Goal: Information Seeking & Learning: Learn about a topic

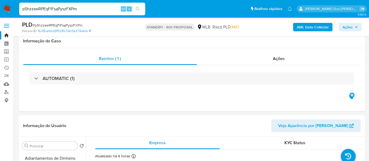
select select "10"
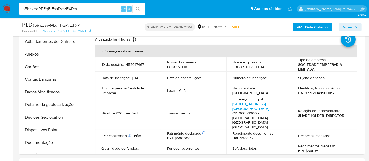
scroll to position [175, 0]
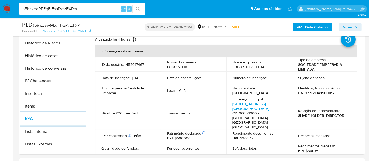
click at [64, 9] on input "p5hzzeeRPEqFlFsaPyszFXPm" at bounding box center [82, 9] width 126 height 7
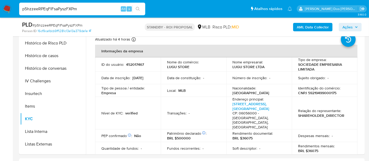
click at [64, 9] on input "p5hzzeeRPEqFlFsaPyszFXPm" at bounding box center [82, 9] width 126 height 7
paste input "SFt3WJH820o8PLkGRMIT2pdF"
type input "SFt3WJH820o8PLkGRMIT2pdF"
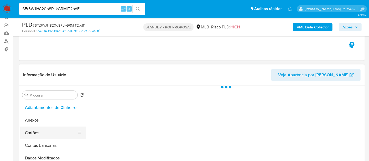
scroll to position [88, 0]
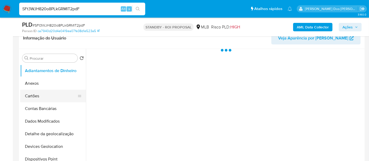
select select "10"
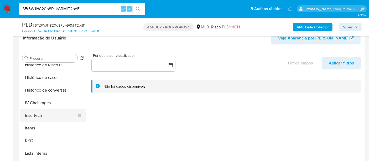
scroll to position [204, 0]
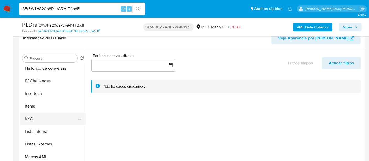
click at [31, 116] on button "KYC" at bounding box center [51, 119] width 62 height 13
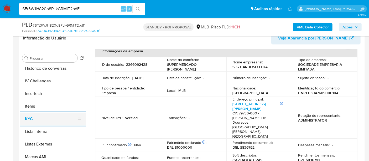
scroll to position [175, 0]
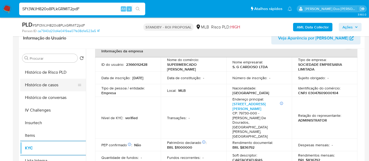
click at [47, 86] on button "Histórico de casos" at bounding box center [51, 85] width 62 height 13
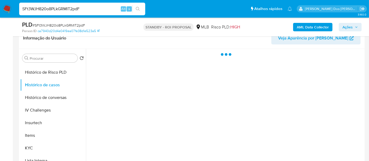
scroll to position [0, 0]
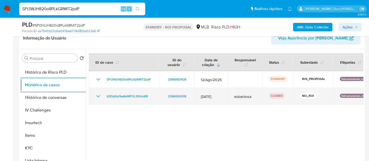
click at [97, 97] on icon "Mostrar/Ocultar" at bounding box center [98, 96] width 6 height 6
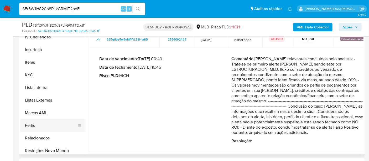
scroll to position [247, 0]
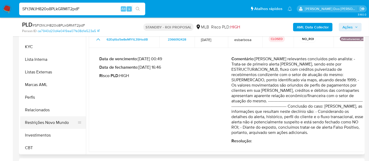
click at [45, 122] on button "Restrições Novo Mundo" at bounding box center [51, 122] width 62 height 13
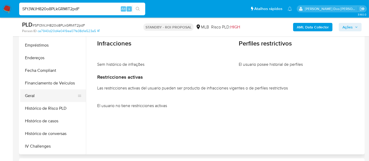
scroll to position [101, 0]
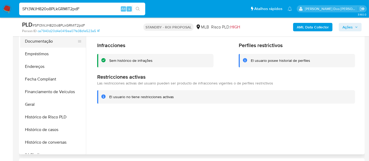
click at [40, 41] on button "Documentação" at bounding box center [51, 41] width 62 height 13
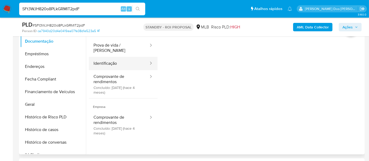
click at [106, 58] on button "Identificação" at bounding box center [119, 63] width 60 height 13
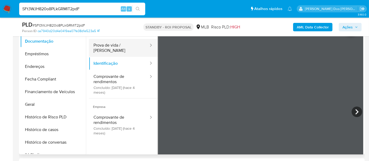
click at [112, 45] on button "Prova de vida / [PERSON_NAME]" at bounding box center [119, 48] width 60 height 18
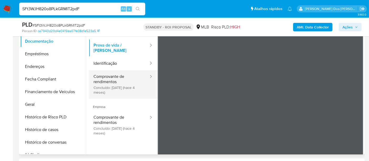
click at [109, 80] on button "Comprovante de rendimentos Concluído: 19/05/2025 (hace 4 meses)" at bounding box center [119, 84] width 60 height 28
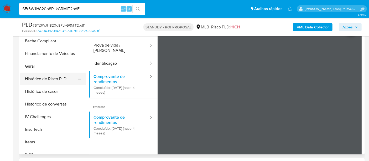
scroll to position [130, 0]
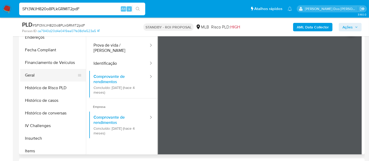
click at [32, 75] on button "Geral" at bounding box center [51, 75] width 62 height 13
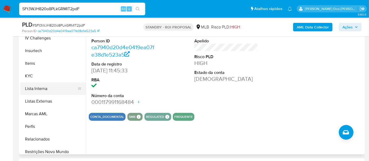
scroll to position [247, 0]
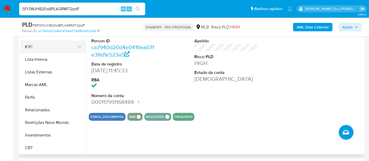
click at [30, 48] on button "KYC" at bounding box center [51, 46] width 62 height 13
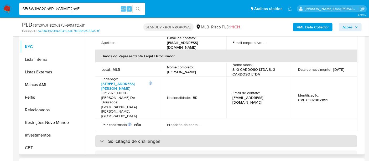
scroll to position [146, 0]
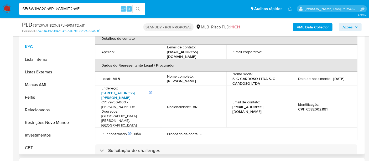
click at [120, 90] on link "Av Presidente Vargas 409" at bounding box center [117, 95] width 33 height 10
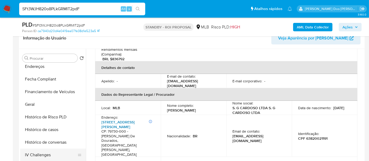
scroll to position [101, 0]
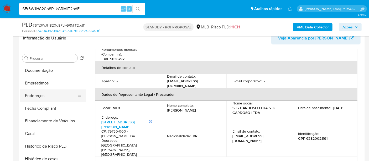
drag, startPoint x: 39, startPoint y: 94, endPoint x: 66, endPoint y: 100, distance: 27.1
click at [39, 94] on button "Endereços" at bounding box center [51, 95] width 62 height 13
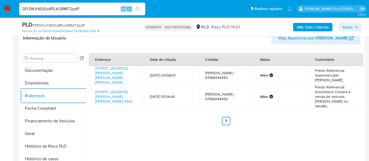
click at [58, 8] on input "SFt3WJH820o8PLkGRMIT2pdF" at bounding box center [82, 9] width 126 height 7
type input "simonelopes0610@gmail.com"
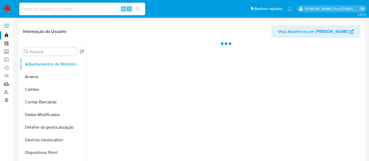
select select "10"
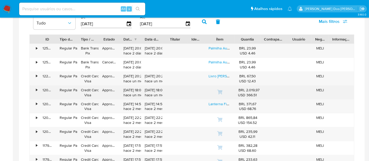
scroll to position [350, 0]
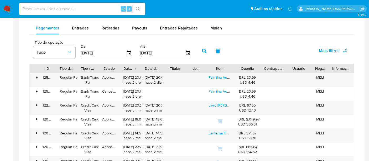
click at [61, 11] on input at bounding box center [82, 9] width 126 height 7
type input "renatolopesfilho1011@gmail.com"
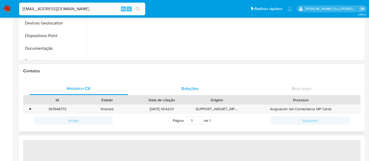
select select "10"
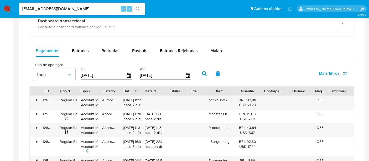
scroll to position [292, 0]
click at [79, 54] on div "Entradas" at bounding box center [80, 51] width 17 height 13
select select "10"
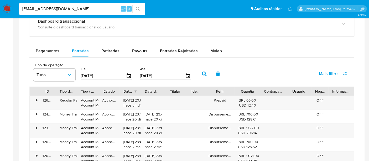
click at [89, 7] on input "renatolopesfilho1011@gmail.com" at bounding box center [82, 9] width 126 height 7
type input "msaluha@yahoo.com"
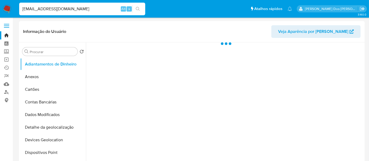
select select "10"
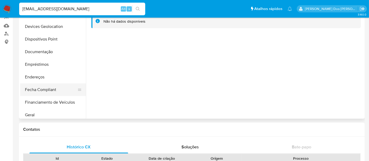
scroll to position [58, 0]
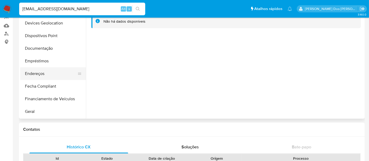
click at [42, 75] on button "Endereços" at bounding box center [51, 73] width 62 height 13
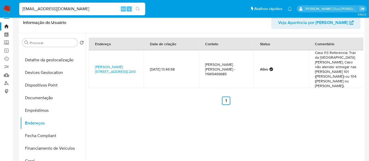
scroll to position [0, 0]
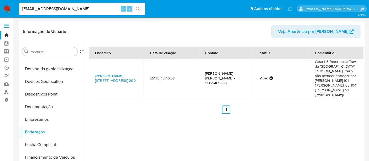
click at [9, 11] on img at bounding box center [7, 8] width 9 height 9
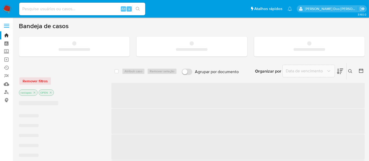
click at [47, 7] on input at bounding box center [82, 9] width 126 height 7
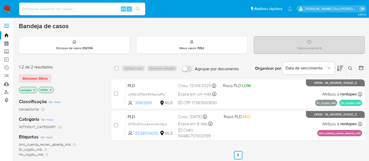
paste input "a5Qm2eVhZJBcWsp13WsD3Uxu"
type input "a5Qm2eVhZJBcWsp13WsD3Uxu"
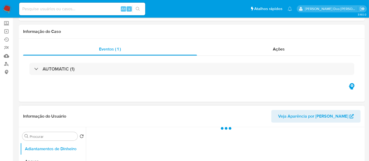
scroll to position [88, 0]
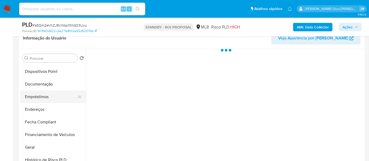
select select "10"
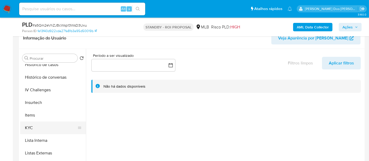
scroll to position [204, 0]
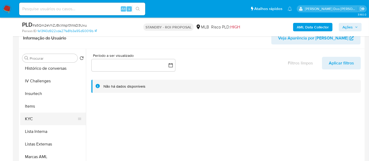
click at [32, 118] on button "KYC" at bounding box center [51, 119] width 62 height 13
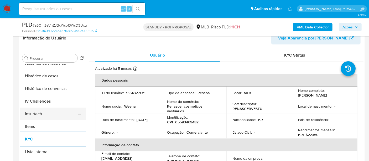
scroll to position [175, 0]
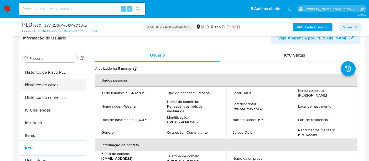
click at [44, 87] on button "Histórico de casos" at bounding box center [51, 85] width 62 height 13
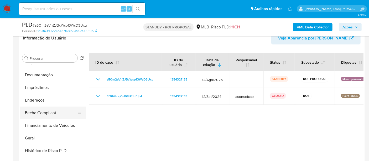
scroll to position [88, 0]
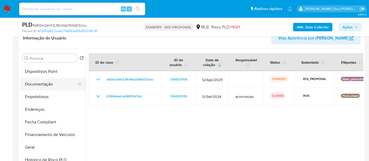
click at [43, 85] on button "Documentação" at bounding box center [51, 84] width 62 height 13
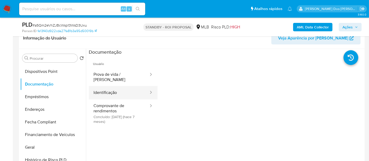
click at [113, 89] on button "Identificação" at bounding box center [119, 92] width 60 height 13
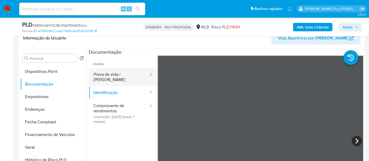
click at [130, 74] on button "Prova de vida / [PERSON_NAME]" at bounding box center [119, 77] width 60 height 18
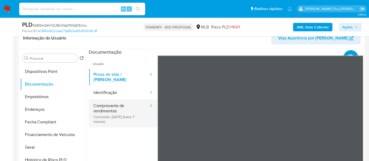
click at [106, 106] on button "Comprovante de rendimentos Concluído: 01/03/2025 (hace 7 meses)" at bounding box center [119, 113] width 60 height 28
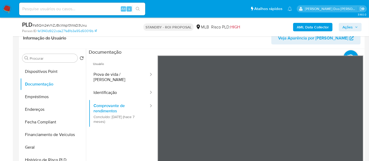
click at [211, 54] on section at bounding box center [226, 136] width 275 height 175
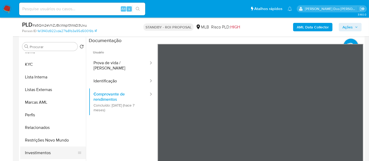
scroll to position [117, 0]
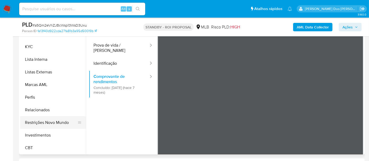
click at [55, 124] on button "Restrições Novo Mundo" at bounding box center [51, 122] width 62 height 13
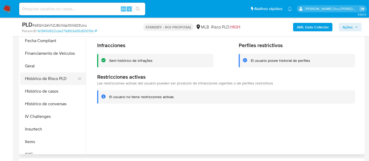
scroll to position [130, 0]
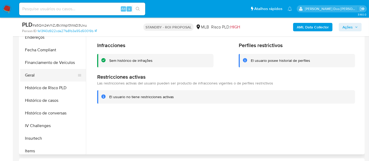
click at [32, 78] on button "Geral" at bounding box center [51, 75] width 62 height 13
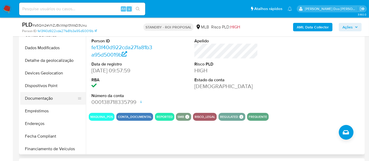
scroll to position [43, 0]
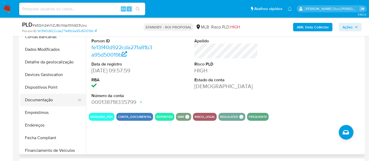
click at [49, 99] on button "Documentação" at bounding box center [51, 100] width 62 height 13
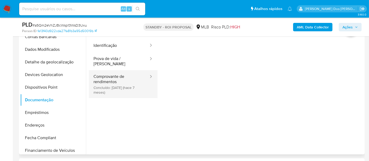
click at [111, 79] on button "Comprovante de rendimentos Concluído: 01/03/2025 (hace 7 meses)" at bounding box center [119, 84] width 60 height 28
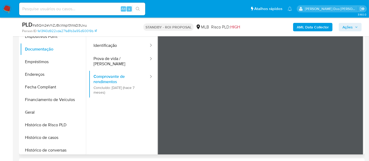
scroll to position [159, 0]
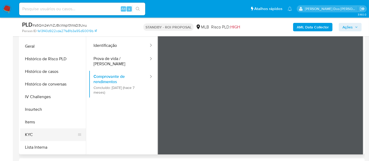
click at [29, 131] on button "KYC" at bounding box center [51, 134] width 62 height 13
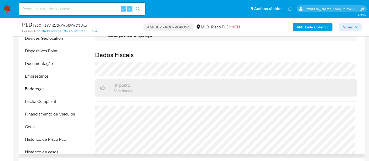
scroll to position [72, 0]
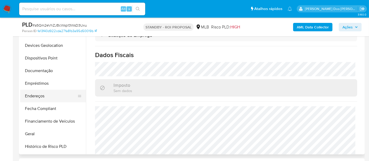
click at [41, 95] on button "Endereços" at bounding box center [51, 96] width 62 height 13
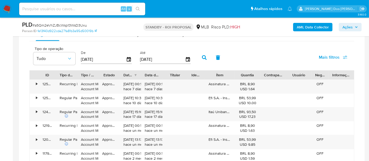
scroll to position [409, 0]
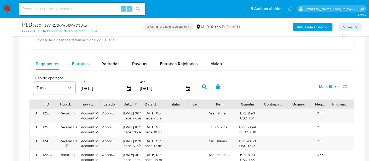
click at [83, 63] on span "Entradas" at bounding box center [80, 64] width 17 height 6
select select "10"
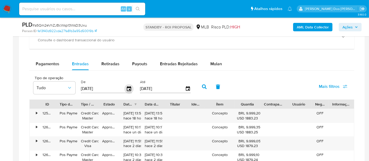
click at [128, 89] on icon "button" at bounding box center [129, 88] width 9 height 9
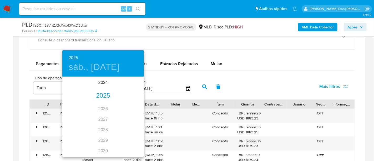
click at [100, 97] on div "2025" at bounding box center [102, 95] width 81 height 11
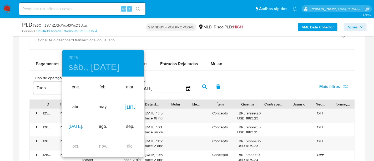
click at [76, 124] on div "jul." at bounding box center [75, 127] width 27 height 20
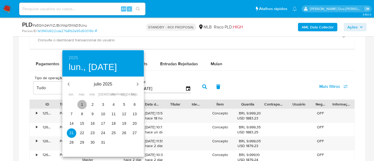
click at [84, 103] on span "1" at bounding box center [81, 104] width 9 height 5
type input "01/07/2025"
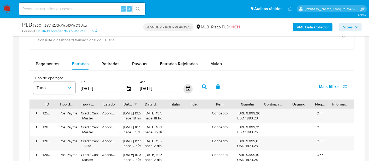
click at [186, 88] on icon "button" at bounding box center [188, 88] width 4 height 5
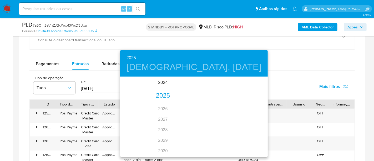
click at [162, 98] on div "2025" at bounding box center [162, 95] width 85 height 11
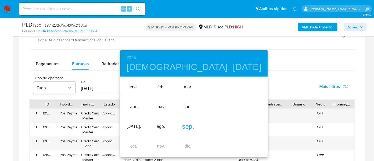
click at [185, 125] on div "sep." at bounding box center [188, 127] width 27 height 20
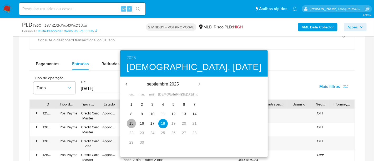
click at [130, 123] on p "15" at bounding box center [131, 123] width 4 height 5
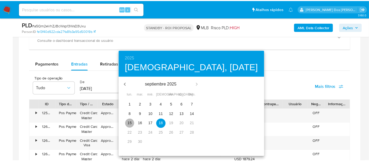
type input "15/09/2025"
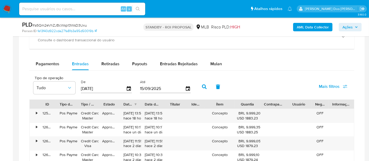
click at [324, 86] on span "Mais filtros" at bounding box center [329, 86] width 21 height 13
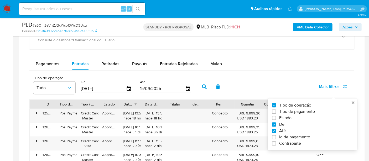
click at [287, 116] on span "Estado" at bounding box center [285, 117] width 12 height 5
click at [276, 116] on input "Estado" at bounding box center [274, 118] width 4 height 4
checkbox input "true"
type input "01/07/2025"
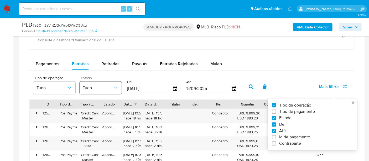
click at [116, 87] on icon "button" at bounding box center [115, 87] width 5 height 5
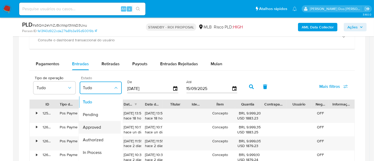
click at [98, 125] on span "Approved" at bounding box center [92, 127] width 18 height 5
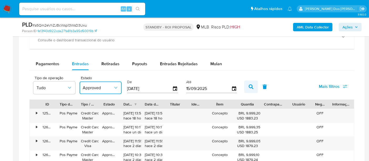
click at [251, 86] on icon "button" at bounding box center [251, 86] width 5 height 5
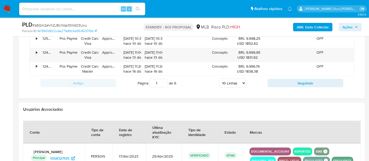
scroll to position [584, 0]
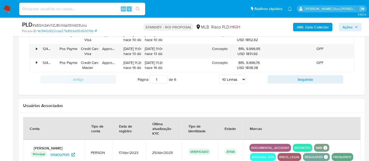
drag, startPoint x: 243, startPoint y: 75, endPoint x: 243, endPoint y: 80, distance: 4.7
click at [243, 75] on select "5 Linhas 10 Linhas 20 Linhas 25 Linhas 50 Linhas 100 Linhas" at bounding box center [232, 79] width 27 height 9
select select "100"
click at [220, 75] on select "5 Linhas 10 Linhas 20 Linhas 25 Linhas 50 Linhas 100 Linhas" at bounding box center [232, 79] width 27 height 9
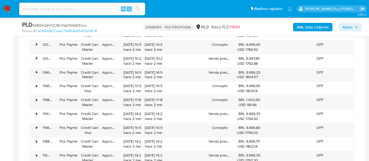
scroll to position [935, 0]
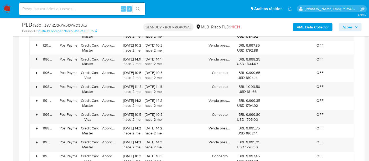
click at [42, 9] on input at bounding box center [82, 9] width 126 height 7
paste input "61H6fHuqUaZyBWan6eO34ybZ"
type input "61H6fHuqUaZyBWan6eO34ybZ"
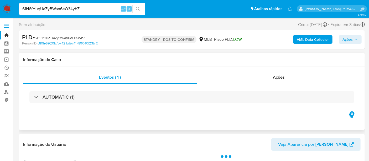
select select "10"
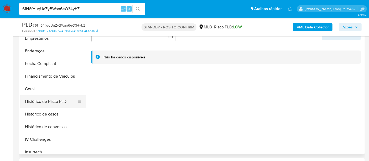
scroll to position [175, 0]
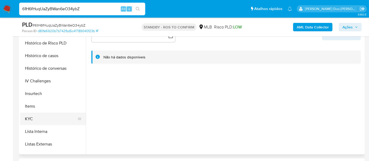
click at [32, 116] on button "KYC" at bounding box center [51, 119] width 62 height 13
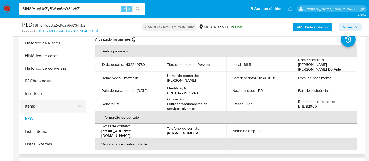
scroll to position [146, 0]
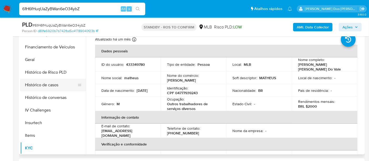
click at [48, 87] on button "Histórico de casos" at bounding box center [51, 85] width 62 height 13
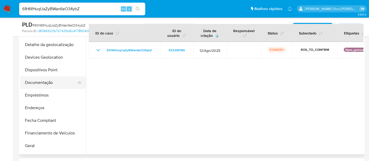
scroll to position [58, 0]
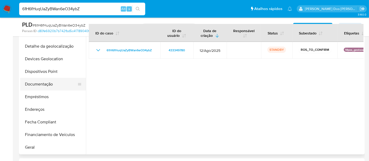
click at [39, 82] on button "Documentação" at bounding box center [51, 84] width 62 height 13
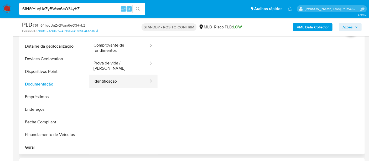
click at [113, 77] on button "Identificação" at bounding box center [119, 81] width 60 height 13
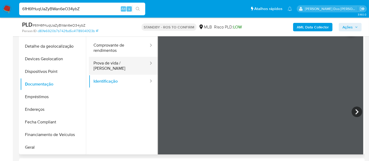
click at [126, 65] on button "Prova de vida / [PERSON_NAME]" at bounding box center [119, 66] width 60 height 18
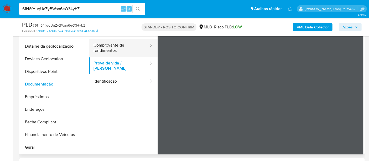
click at [104, 51] on button "Comprovante de rendimentos" at bounding box center [119, 48] width 60 height 18
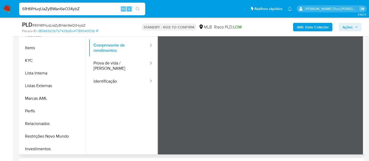
scroll to position [247, 0]
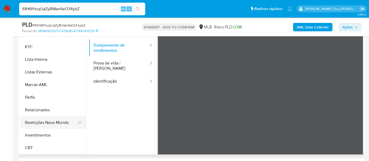
click at [48, 122] on button "Restrições Novo Mundo" at bounding box center [51, 122] width 62 height 13
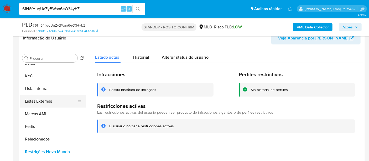
scroll to position [160, 0]
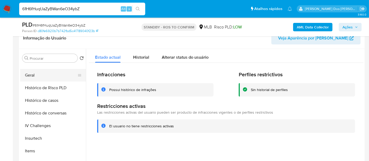
click at [32, 74] on button "Geral" at bounding box center [51, 75] width 62 height 13
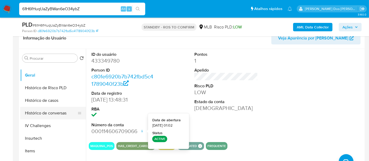
scroll to position [247, 0]
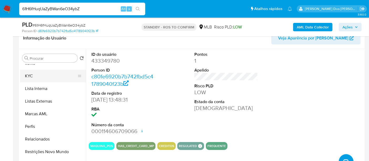
click at [30, 76] on button "KYC" at bounding box center [51, 76] width 62 height 13
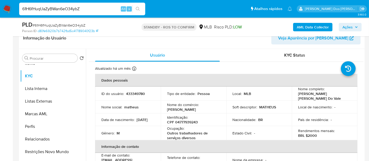
click at [68, 8] on input "61H6fHuqUaZyBWan6eO34ybZ" at bounding box center [82, 9] width 126 height 7
paste input "vtiaAh64VxGjJs58XLszx3NT"
type input "vtiaAh64VxGjJs58XLszx3NT"
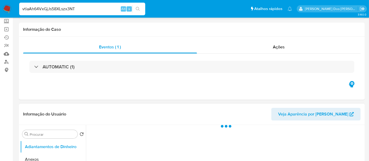
scroll to position [88, 0]
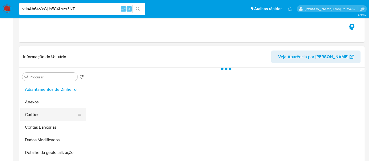
select select "10"
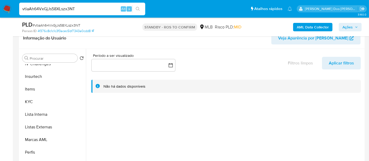
scroll to position [233, 0]
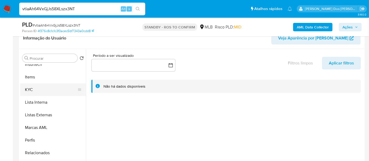
click at [32, 91] on button "KYC" at bounding box center [51, 89] width 62 height 13
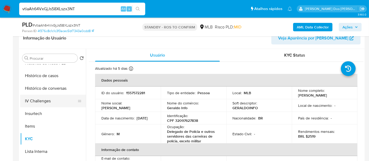
scroll to position [175, 0]
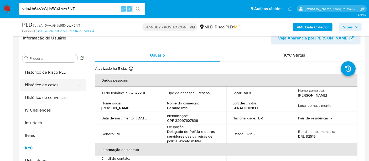
click at [49, 87] on button "Histórico de casos" at bounding box center [51, 85] width 62 height 13
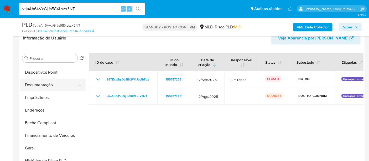
scroll to position [58, 0]
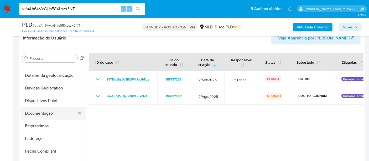
click at [46, 112] on button "Documentação" at bounding box center [51, 113] width 62 height 13
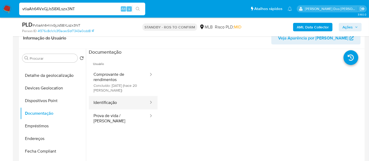
drag, startPoint x: 107, startPoint y: 101, endPoint x: 139, endPoint y: 100, distance: 31.8
click at [107, 101] on button "Identificação" at bounding box center [119, 102] width 60 height 13
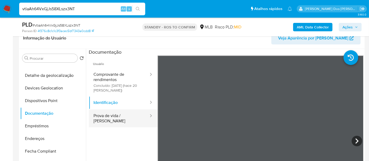
click at [108, 115] on button "Prova de vida / [PERSON_NAME]" at bounding box center [119, 118] width 60 height 18
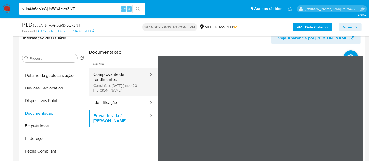
click at [119, 79] on button "Comprovante de rendimentos Concluído: 29/08/2025 (hace 20 días)" at bounding box center [119, 82] width 60 height 28
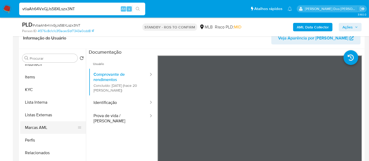
scroll to position [247, 0]
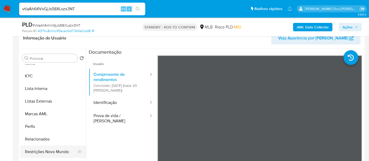
click at [49, 152] on button "Restrições Novo Mundo" at bounding box center [51, 151] width 62 height 13
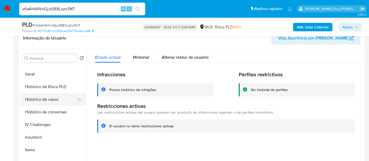
scroll to position [160, 0]
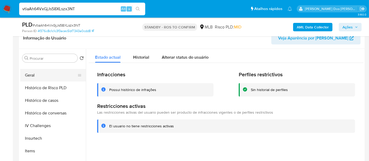
click at [29, 76] on button "Geral" at bounding box center [51, 75] width 62 height 13
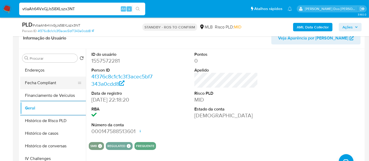
scroll to position [101, 0]
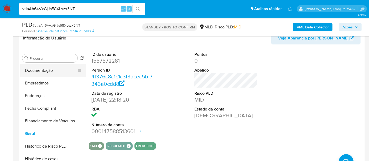
click at [50, 73] on button "Documentação" at bounding box center [51, 70] width 62 height 13
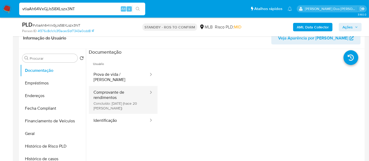
click at [117, 96] on button "Comprovante de rendimentos Concluído: 29/08/2025 (hace 20 días)" at bounding box center [119, 100] width 60 height 28
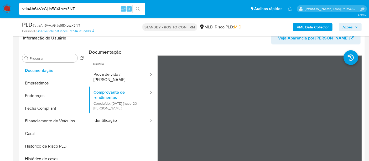
click at [70, 7] on input "vtiaAh64VxGjJs58XLszx3NT" at bounding box center [82, 9] width 126 height 7
paste input "PL5XVYGMnLUrLI5pIFBaeJi"
type input "PL5XVYGMnLUrLI5pIFBaeJiT"
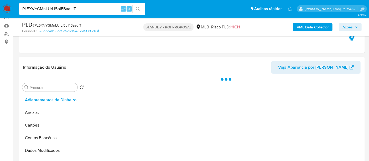
select select "10"
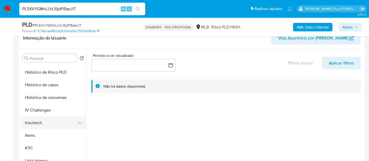
scroll to position [204, 0]
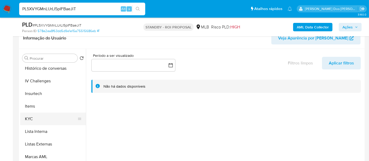
click at [29, 119] on button "KYC" at bounding box center [51, 119] width 62 height 13
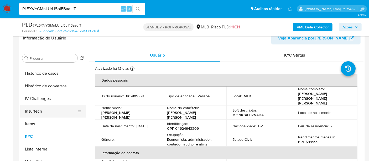
scroll to position [175, 0]
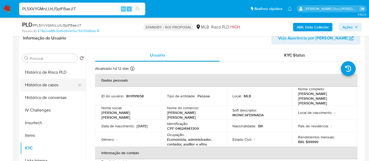
click at [47, 86] on button "Histórico de casos" at bounding box center [51, 85] width 62 height 13
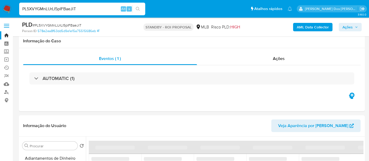
select select "10"
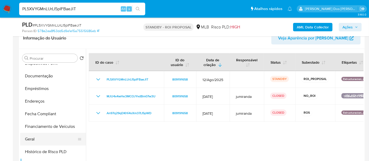
scroll to position [58, 0]
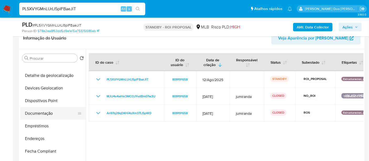
click at [43, 113] on button "Documentação" at bounding box center [51, 113] width 62 height 13
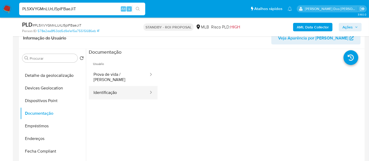
click at [118, 89] on button "Identificação" at bounding box center [119, 92] width 60 height 13
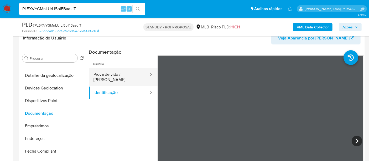
click at [115, 77] on button "Prova de vida / Selfie" at bounding box center [119, 77] width 60 height 18
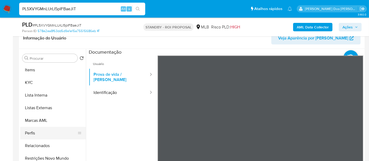
scroll to position [247, 0]
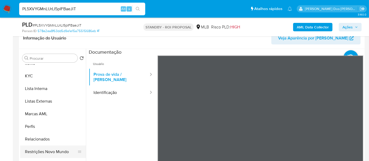
click at [54, 148] on button "Restrições Novo Mundo" at bounding box center [51, 151] width 62 height 13
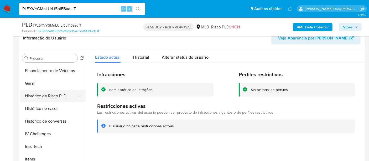
scroll to position [130, 0]
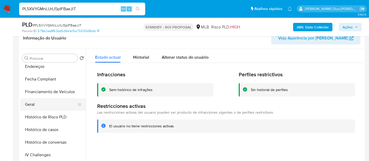
click at [33, 106] on button "Geral" at bounding box center [51, 104] width 62 height 13
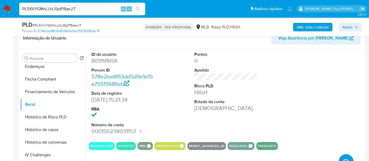
click at [72, 10] on input "PL5XVYGMnLUrLI5pIFBaeJiT" at bounding box center [82, 9] width 126 height 7
paste input "qjNSkwsKQrtaZz9G4MVMKyC"
type input "PqjNSkwsKQrtaZz9G4MVMKyC"
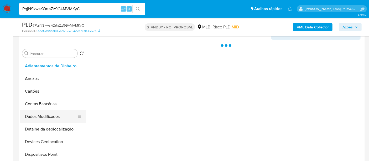
scroll to position [117, 0]
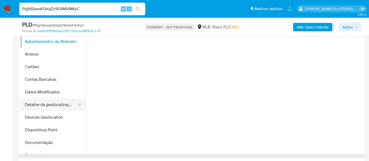
select select "10"
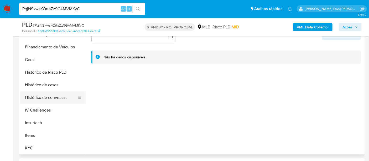
scroll to position [204, 0]
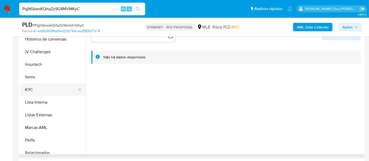
click at [32, 89] on button "KYC" at bounding box center [51, 89] width 62 height 13
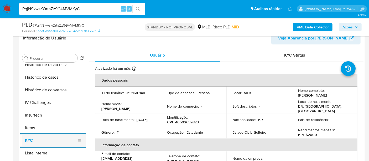
scroll to position [175, 0]
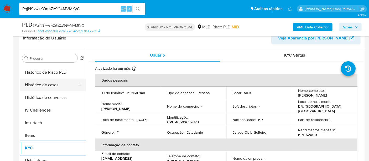
click at [47, 83] on button "Histórico de casos" at bounding box center [51, 85] width 62 height 13
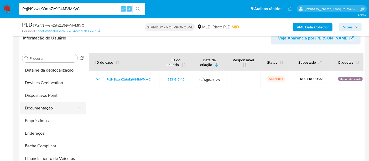
scroll to position [58, 0]
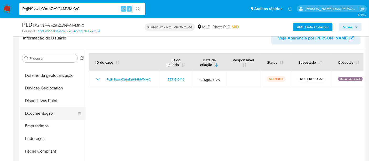
click at [39, 112] on button "Documentação" at bounding box center [51, 113] width 62 height 13
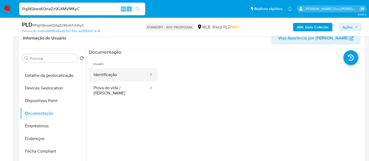
click at [109, 76] on button "Identificação" at bounding box center [119, 74] width 60 height 13
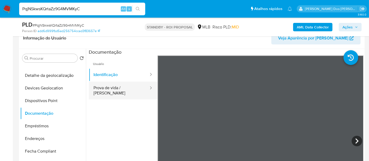
click at [127, 90] on button "Prova de vida / [PERSON_NAME]" at bounding box center [119, 90] width 60 height 18
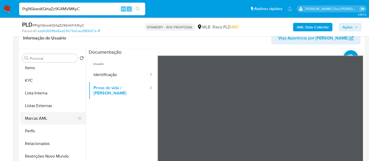
scroll to position [247, 0]
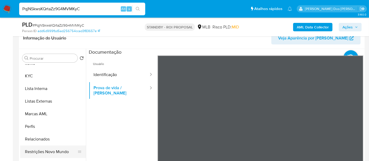
click at [49, 147] on button "Restrições Novo Mundo" at bounding box center [51, 151] width 62 height 13
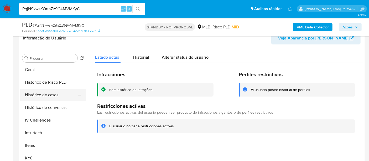
scroll to position [160, 0]
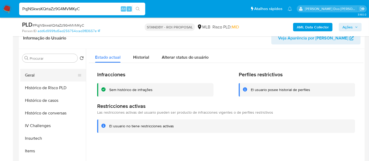
click at [31, 76] on button "Geral" at bounding box center [51, 75] width 62 height 13
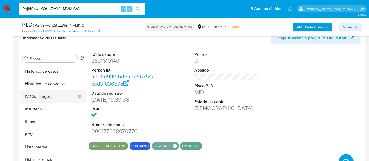
scroll to position [247, 0]
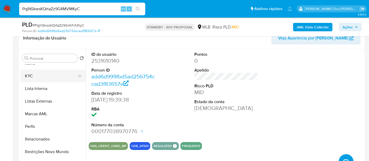
click at [31, 77] on button "KYC" at bounding box center [51, 76] width 62 height 13
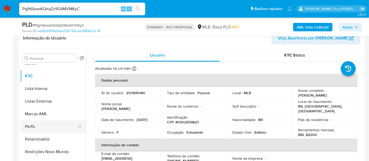
scroll to position [189, 0]
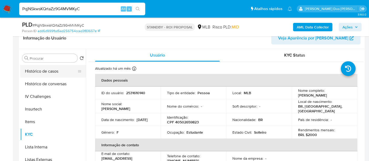
click at [43, 71] on button "Histórico de casos" at bounding box center [51, 71] width 62 height 13
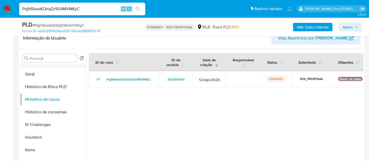
scroll to position [101, 0]
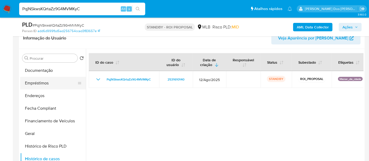
drag, startPoint x: 45, startPoint y: 70, endPoint x: 78, endPoint y: 79, distance: 34.2
click at [45, 70] on button "Documentação" at bounding box center [53, 70] width 66 height 13
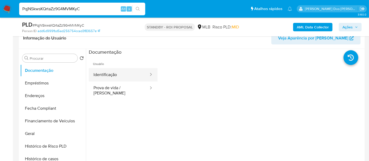
click at [111, 75] on button "Identificação" at bounding box center [119, 74] width 60 height 13
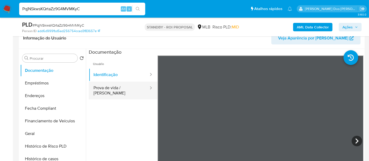
click at [113, 86] on button "Prova de vida / Selfie" at bounding box center [119, 90] width 60 height 18
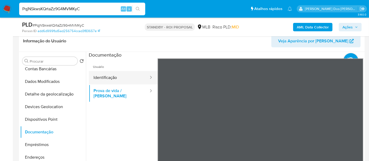
scroll to position [58, 0]
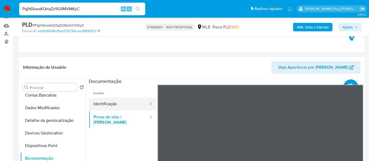
click at [121, 101] on button "Identificação" at bounding box center [119, 103] width 60 height 13
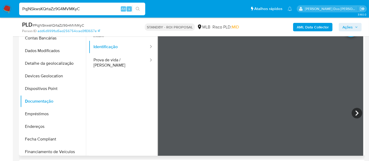
scroll to position [117, 0]
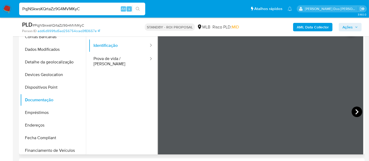
click at [357, 110] on icon at bounding box center [357, 111] width 11 height 11
click at [50, 4] on div "PqjNSkwsKQrtaZz9G4MVMKyC Alt s" at bounding box center [82, 9] width 126 height 13
click at [50, 8] on input "PqjNSkwsKQrtaZz9G4MVMKyC" at bounding box center [82, 9] width 126 height 7
paste input "ulmAoEW0PzjJzYdUad2u9Mv"
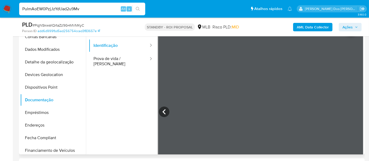
type input "PulmAoEW0PzjJzYdUad2u9Mv"
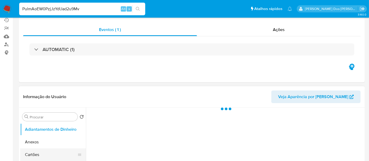
select select "10"
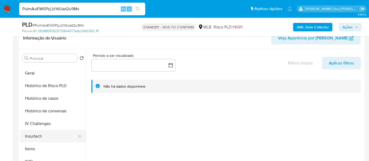
scroll to position [175, 0]
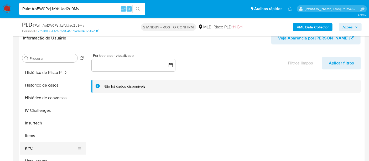
click at [29, 147] on button "KYC" at bounding box center [51, 148] width 62 height 13
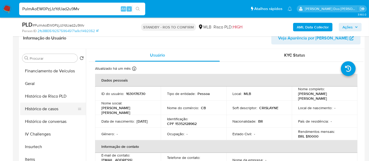
scroll to position [146, 0]
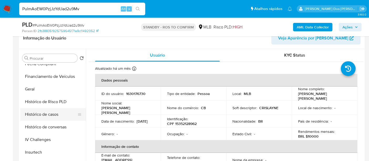
click at [50, 112] on button "Histórico de casos" at bounding box center [51, 114] width 62 height 13
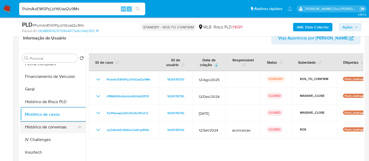
scroll to position [87, 0]
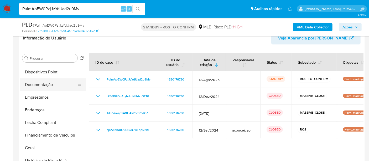
click at [41, 82] on button "Documentação" at bounding box center [51, 84] width 62 height 13
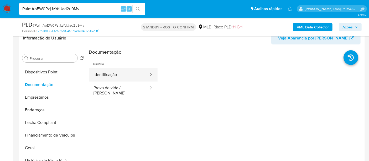
click at [102, 76] on button "Identificação" at bounding box center [119, 74] width 60 height 13
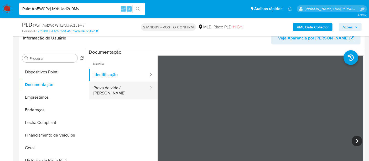
click at [122, 90] on button "Prova de vida / Selfie" at bounding box center [119, 90] width 60 height 18
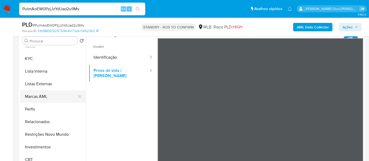
scroll to position [117, 0]
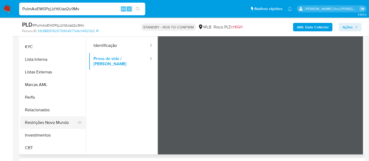
click at [53, 125] on button "Restrições Novo Mundo" at bounding box center [51, 122] width 62 height 13
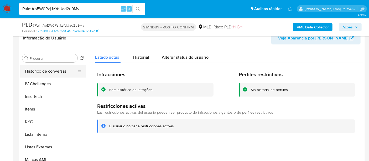
scroll to position [160, 0]
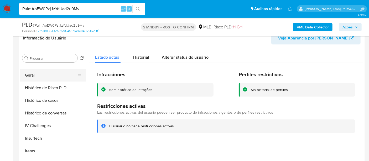
click at [32, 75] on button "Geral" at bounding box center [51, 75] width 62 height 13
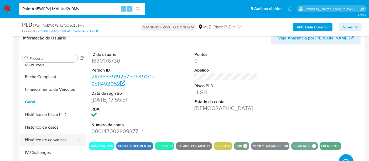
scroll to position [101, 0]
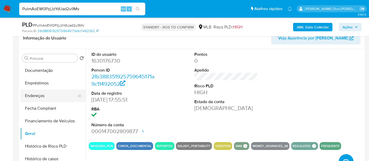
click at [39, 96] on button "Endereços" at bounding box center [51, 95] width 62 height 13
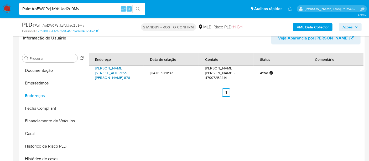
click at [111, 71] on link "Rua Jasiel José Rosa 876, Itajaí, Santa Catarina, 88309700, Brasil 876" at bounding box center [112, 72] width 35 height 15
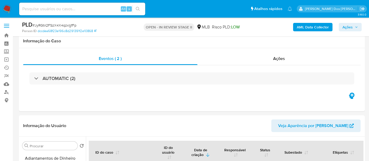
select select "10"
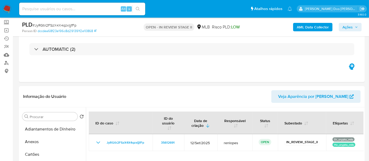
scroll to position [117, 0]
click at [8, 64] on link "Localizador de pessoas" at bounding box center [31, 63] width 63 height 8
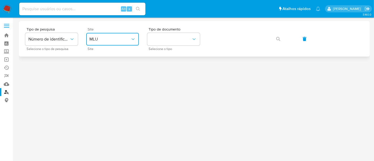
click at [113, 38] on span "MLU" at bounding box center [109, 39] width 41 height 5
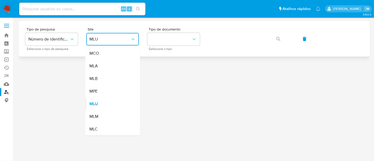
drag, startPoint x: 108, startPoint y: 81, endPoint x: 152, endPoint y: 55, distance: 51.4
click at [108, 81] on div "MLB" at bounding box center [110, 78] width 43 height 13
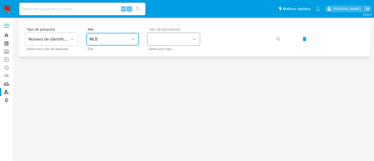
click at [174, 40] on button "identificationType" at bounding box center [173, 39] width 53 height 13
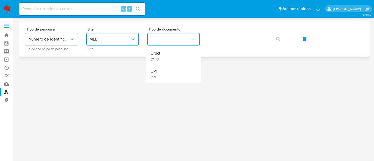
drag, startPoint x: 169, startPoint y: 69, endPoint x: 224, endPoint y: 50, distance: 57.9
click at [169, 69] on div "CPF CPF" at bounding box center [171, 74] width 43 height 18
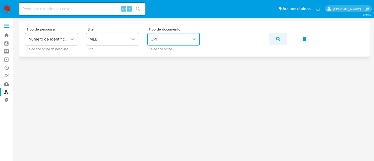
click at [274, 38] on button "button" at bounding box center [278, 39] width 18 height 13
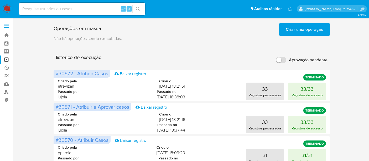
click at [76, 8] on input at bounding box center [82, 9] width 126 height 7
paste input "275917029"
type input "275917029"
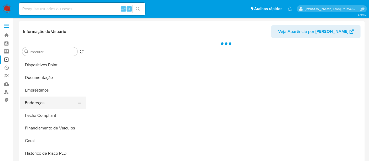
select select "10"
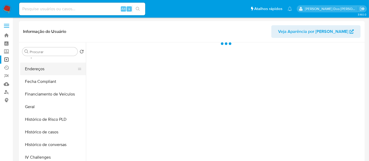
scroll to position [146, 0]
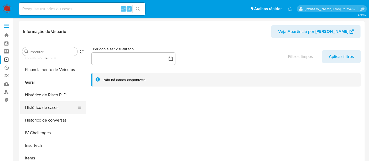
click at [43, 108] on button "Histórico de casos" at bounding box center [51, 107] width 62 height 13
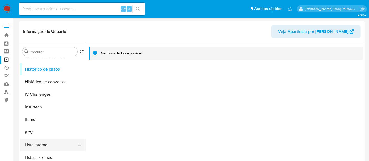
scroll to position [204, 0]
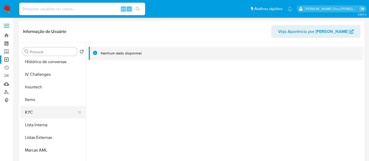
click at [30, 109] on button "KYC" at bounding box center [51, 112] width 62 height 13
